Goal: Transaction & Acquisition: Book appointment/travel/reservation

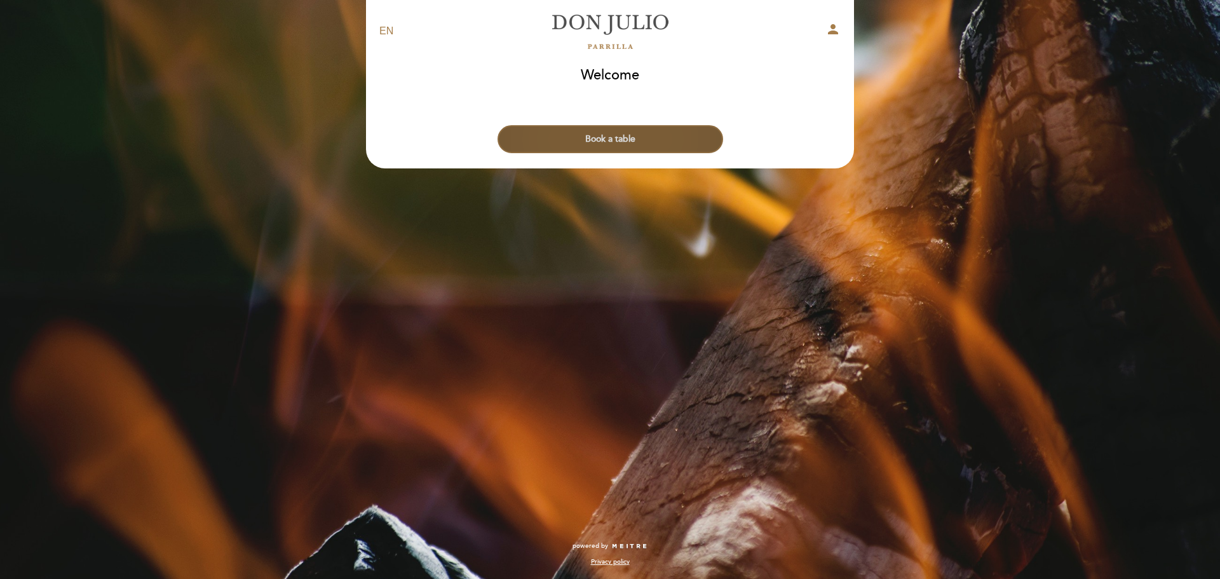
click at [608, 139] on button "Book a table" at bounding box center [611, 139] width 226 height 28
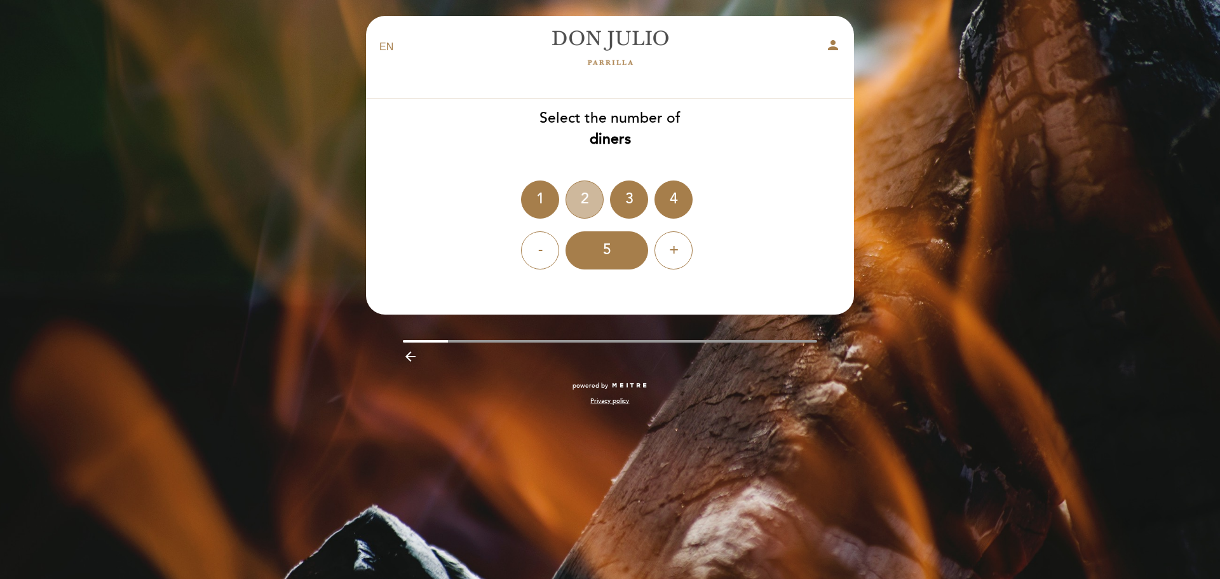
drag, startPoint x: 589, startPoint y: 200, endPoint x: 663, endPoint y: 201, distance: 74.4
click at [591, 200] on div "2" at bounding box center [585, 199] width 38 height 38
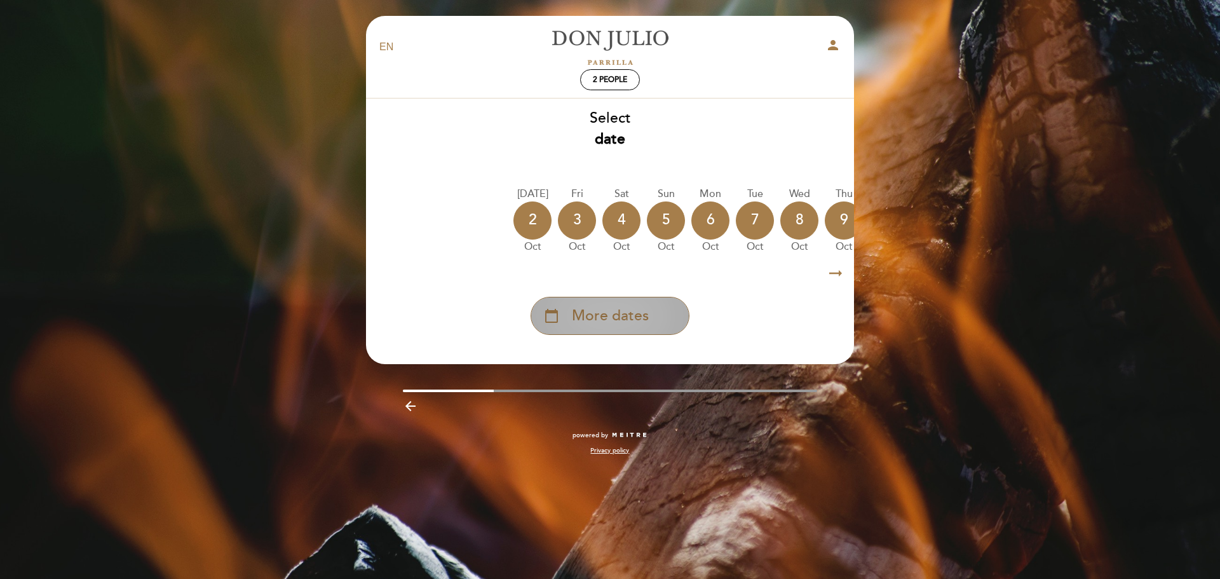
click at [658, 319] on div "calendar_today More dates" at bounding box center [610, 316] width 159 height 38
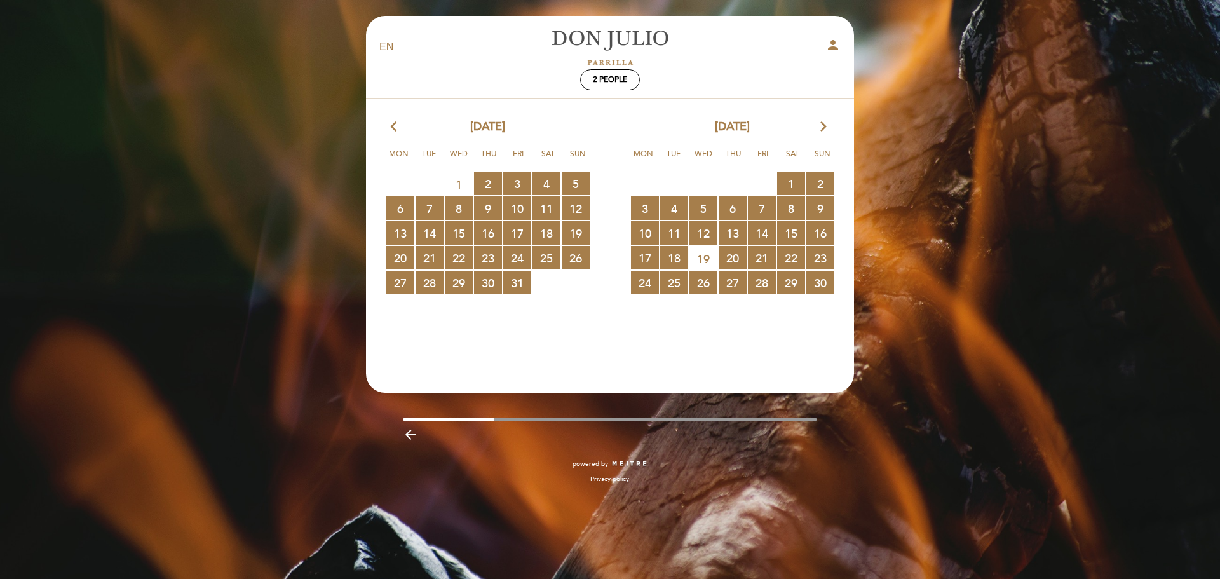
click at [707, 255] on span "19" at bounding box center [703, 259] width 28 height 24
click at [703, 254] on span "19" at bounding box center [703, 259] width 28 height 24
click at [752, 257] on span "21 RESERVATIONS AVAILABLE" at bounding box center [762, 258] width 28 height 24
click at [733, 257] on span "20 RESERVATIONS AVAILABLE" at bounding box center [733, 258] width 28 height 24
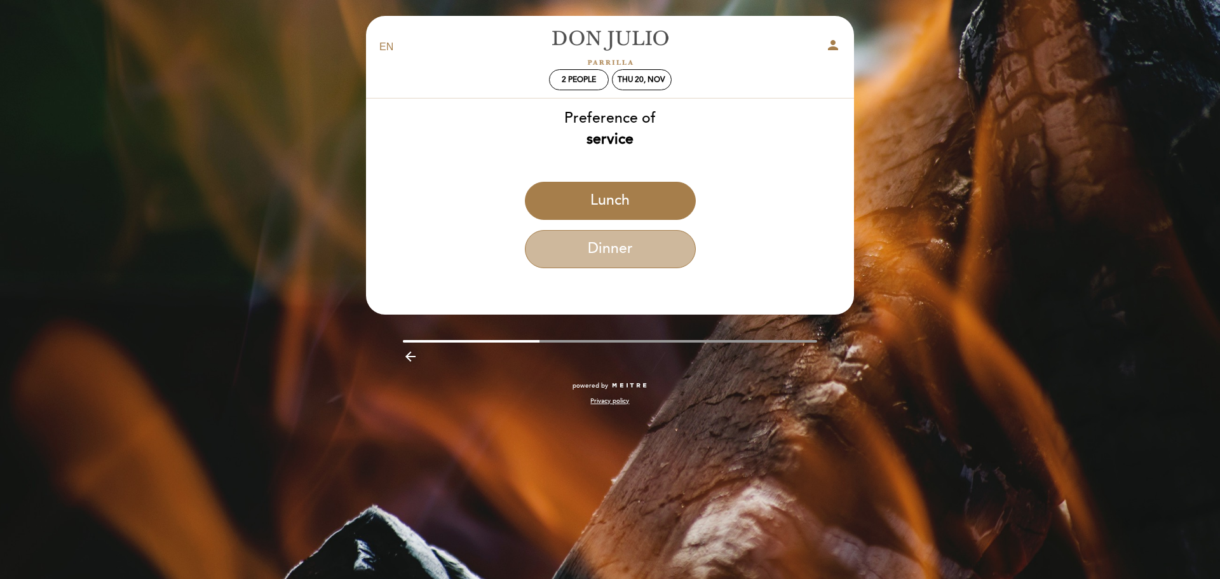
click at [669, 243] on button "Dinner" at bounding box center [610, 249] width 171 height 38
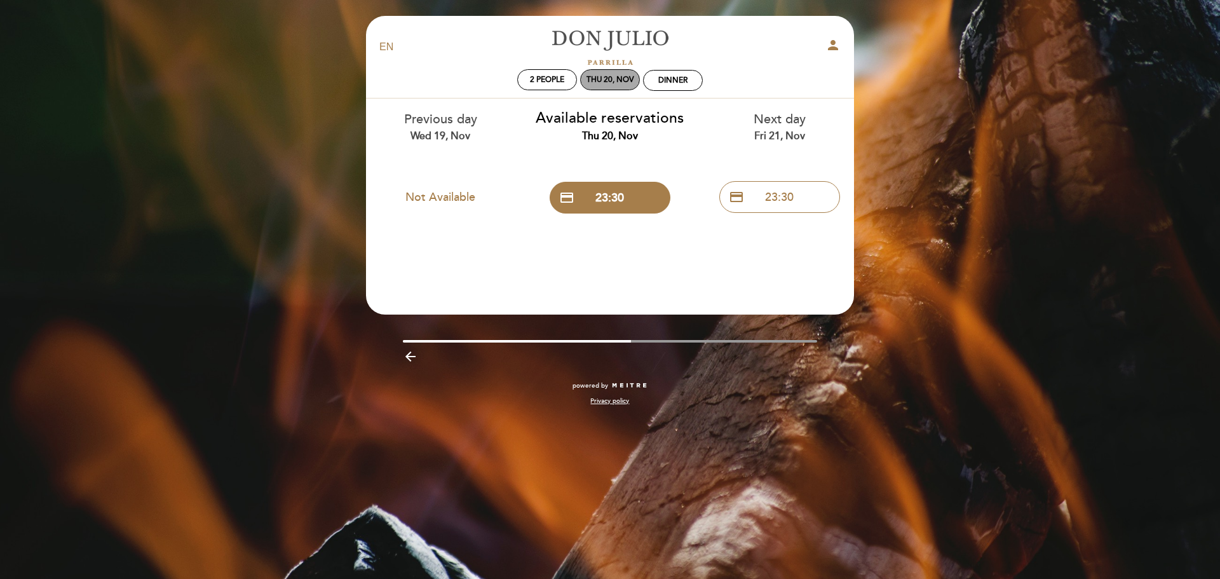
click at [606, 82] on div "Thu 20, Nov" at bounding box center [611, 80] width 48 height 10
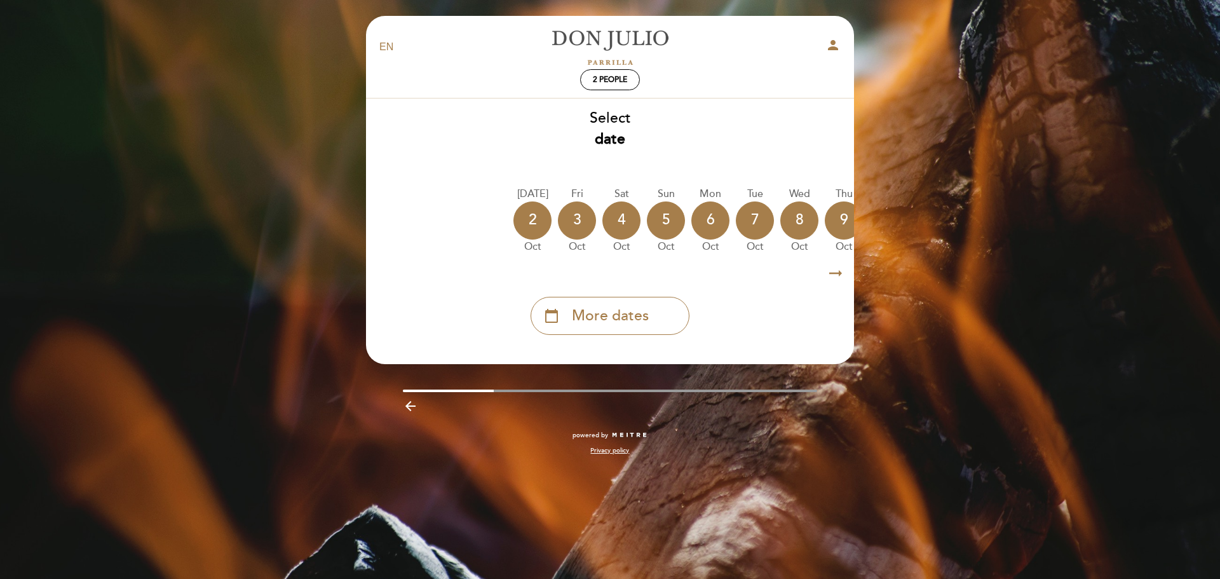
click at [835, 273] on icon "arrow_right_alt" at bounding box center [835, 273] width 19 height 27
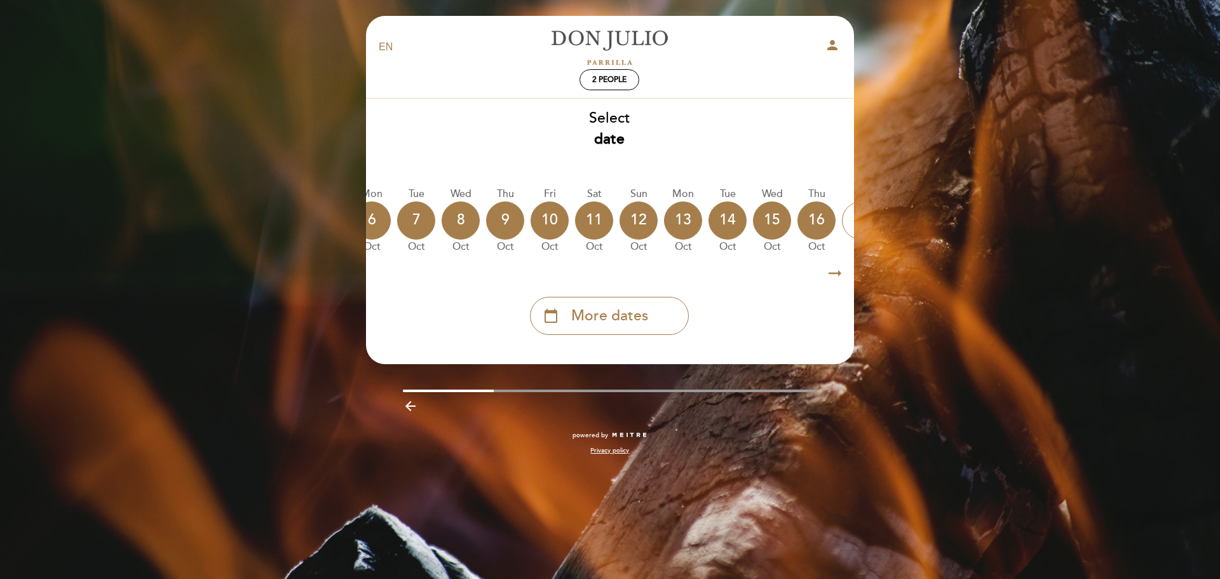
scroll to position [0, 370]
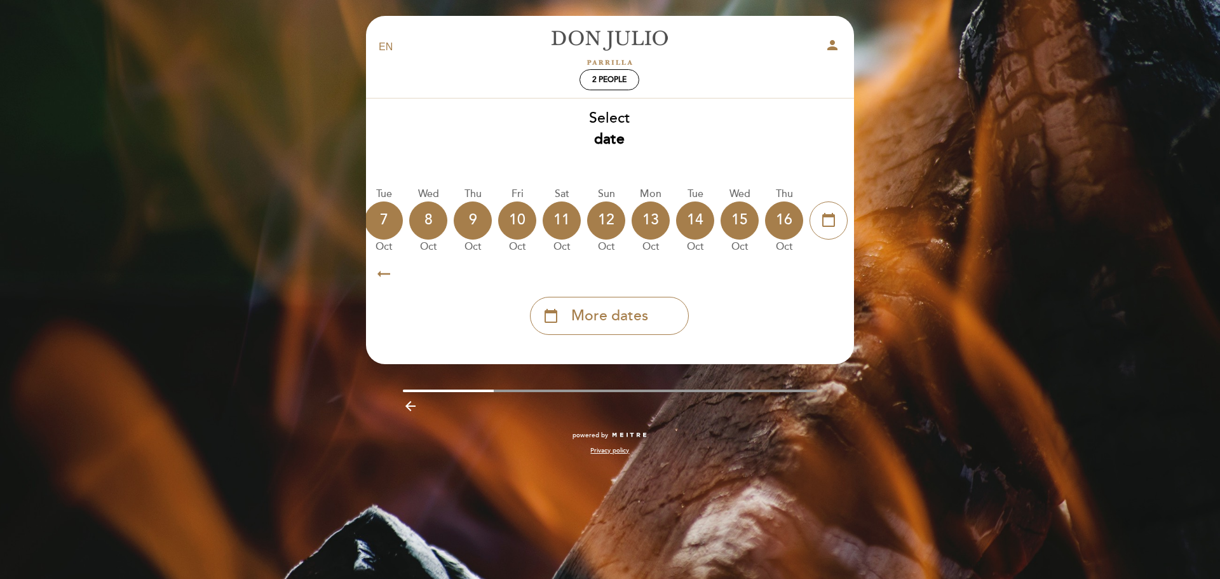
click at [835, 273] on icon "arrow_right_alt" at bounding box center [834, 273] width 19 height 27
click at [665, 321] on div "calendar_today More dates" at bounding box center [609, 316] width 159 height 38
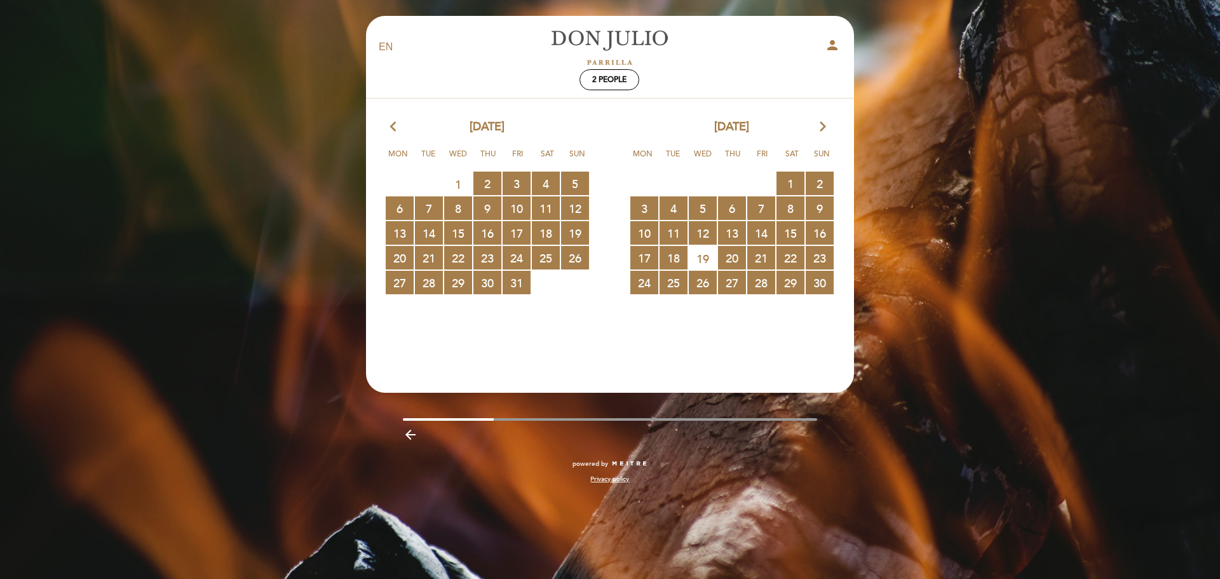
drag, startPoint x: 695, startPoint y: 257, endPoint x: 708, endPoint y: 259, distance: 12.9
click at [696, 257] on span "19" at bounding box center [703, 259] width 28 height 24
click at [707, 259] on span "19" at bounding box center [703, 259] width 28 height 24
click at [674, 261] on span "18 RESERVATIONS AVAILABLE" at bounding box center [674, 258] width 28 height 24
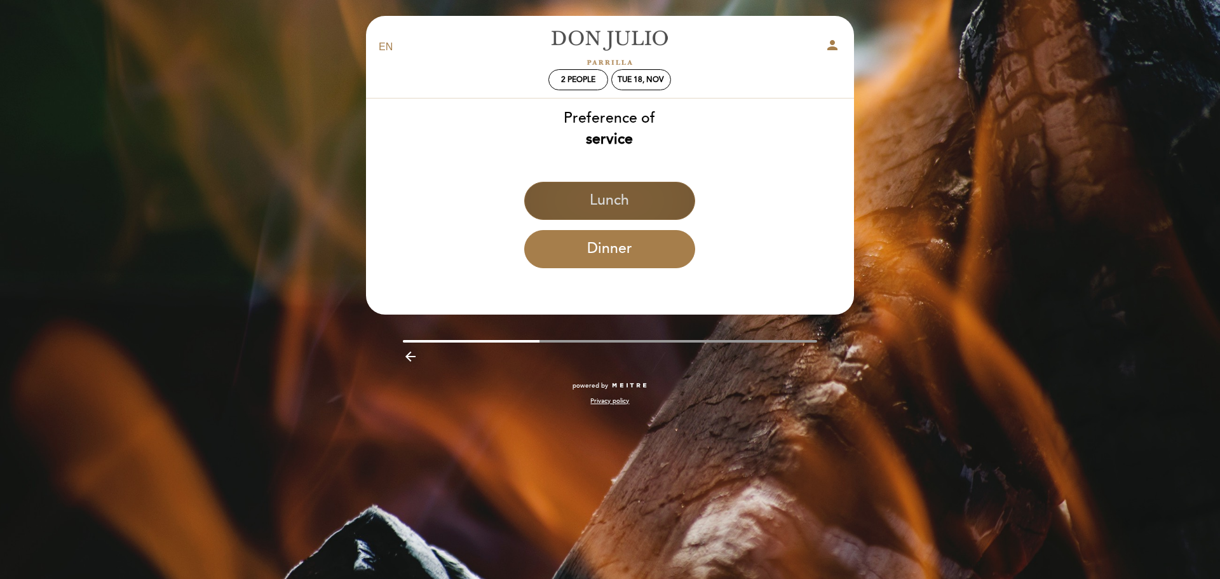
click at [631, 196] on button "Lunch" at bounding box center [609, 201] width 171 height 38
